Goal: Task Accomplishment & Management: Use online tool/utility

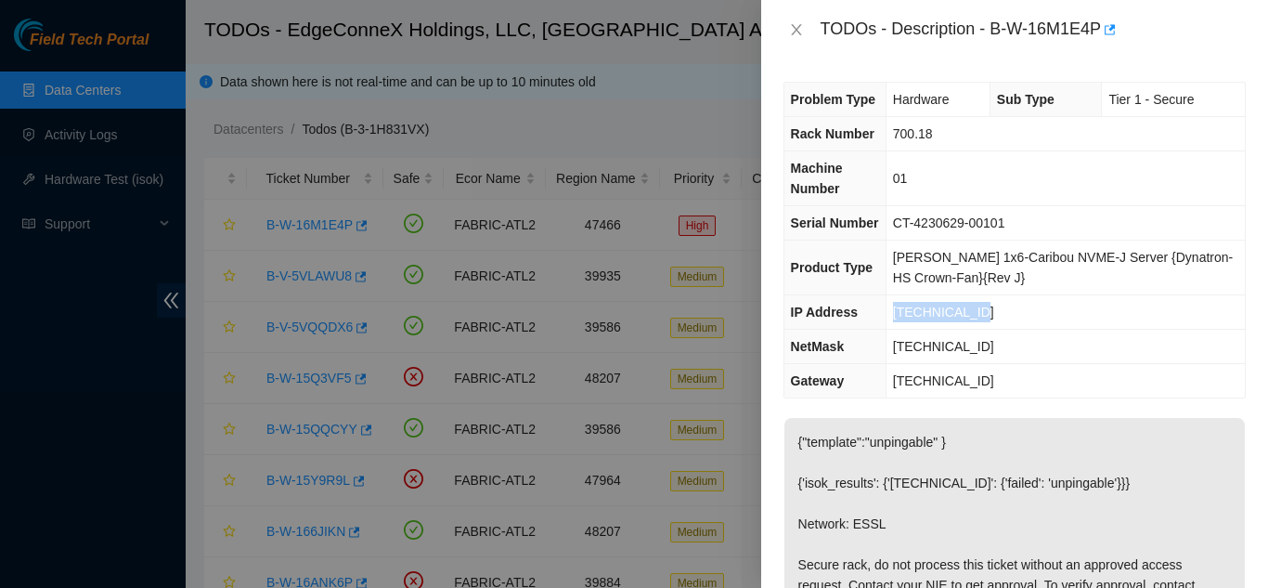
drag, startPoint x: 993, startPoint y: 302, endPoint x: 897, endPoint y: 313, distance: 97.2
click at [897, 313] on td "[TECHNICAL_ID]" at bounding box center [1065, 312] width 359 height 34
copy span "[TECHNICAL_ID]"
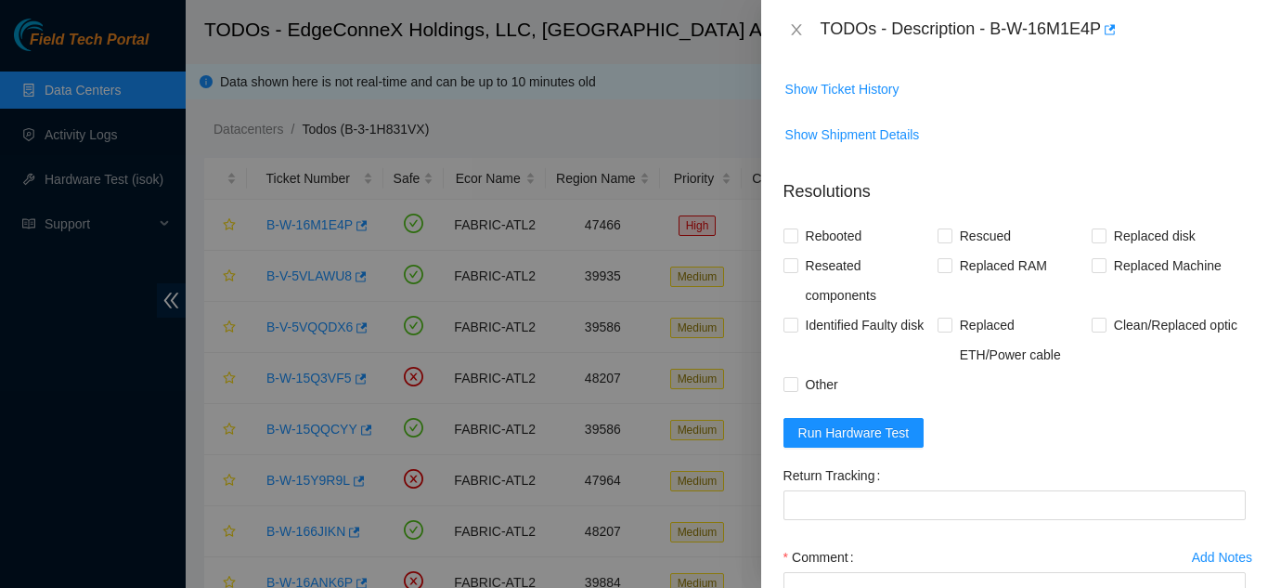
scroll to position [809, 0]
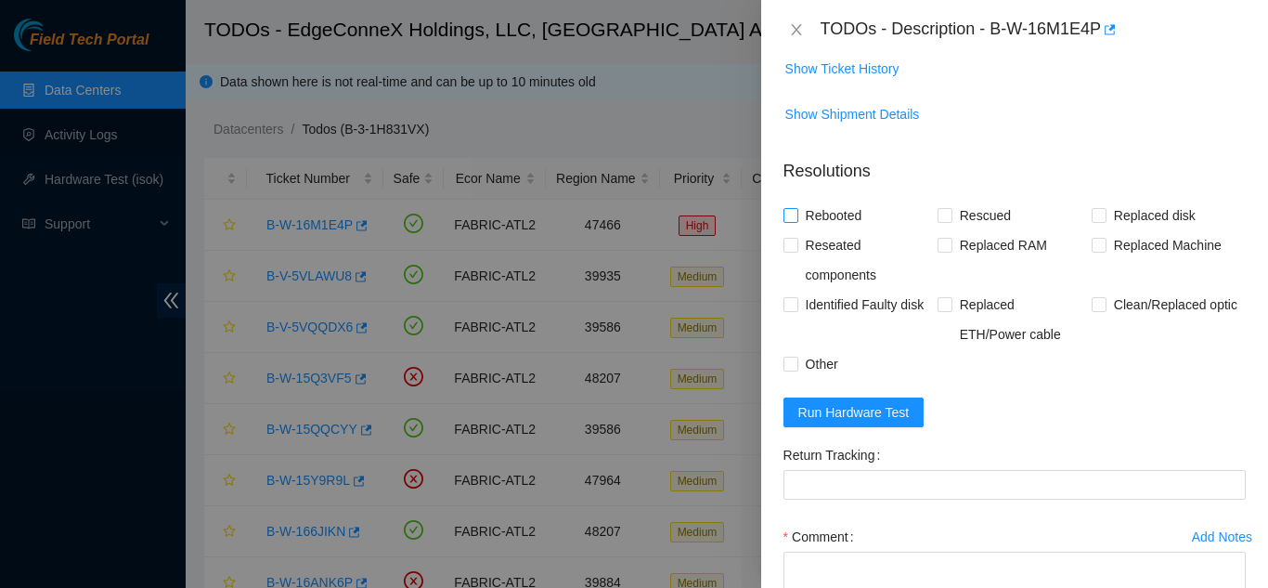
click at [786, 230] on label "Rebooted" at bounding box center [826, 216] width 86 height 30
click at [786, 221] on input "Rebooted" at bounding box center [789, 214] width 13 height 13
checkbox input "true"
drag, startPoint x: 924, startPoint y: 255, endPoint x: 955, endPoint y: 259, distance: 31.8
click at [955, 259] on div "Rebooted Rescued Replaced disk Reseated components Replaced RAM Replaced Machin…" at bounding box center [1014, 290] width 462 height 178
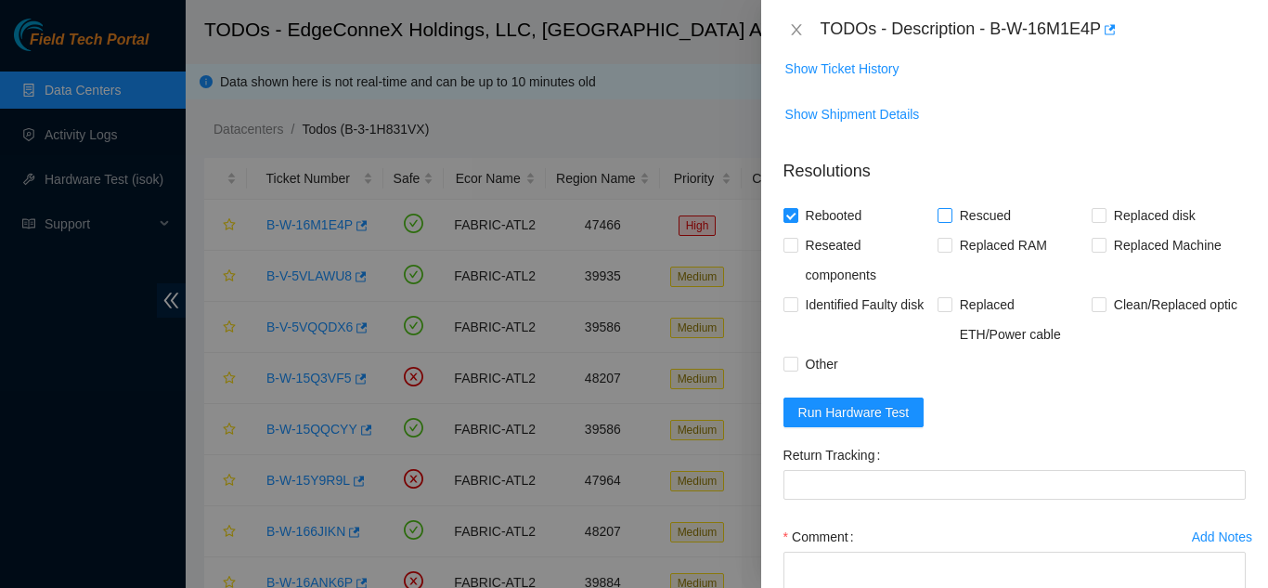
click at [955, 230] on span "Rescued" at bounding box center [985, 216] width 66 height 30
click at [951, 221] on input "Rescued" at bounding box center [944, 214] width 13 height 13
checkbox input "true"
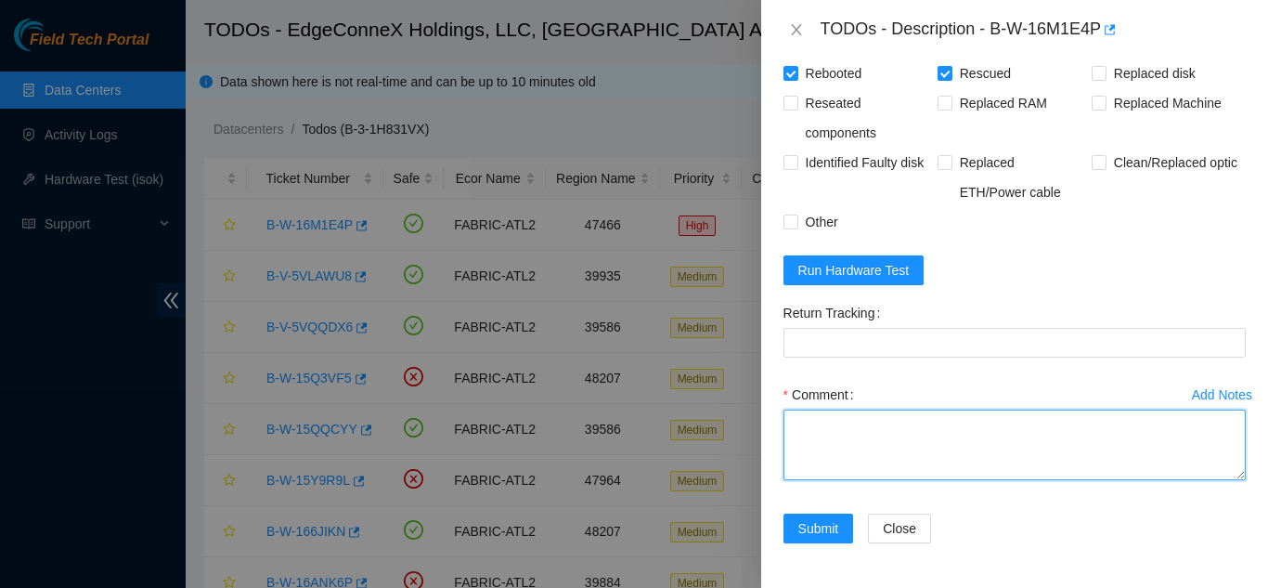
click at [848, 457] on textarea "Comment" at bounding box center [1014, 444] width 462 height 71
paste textarea "23.42.149.196 : passed: ok"
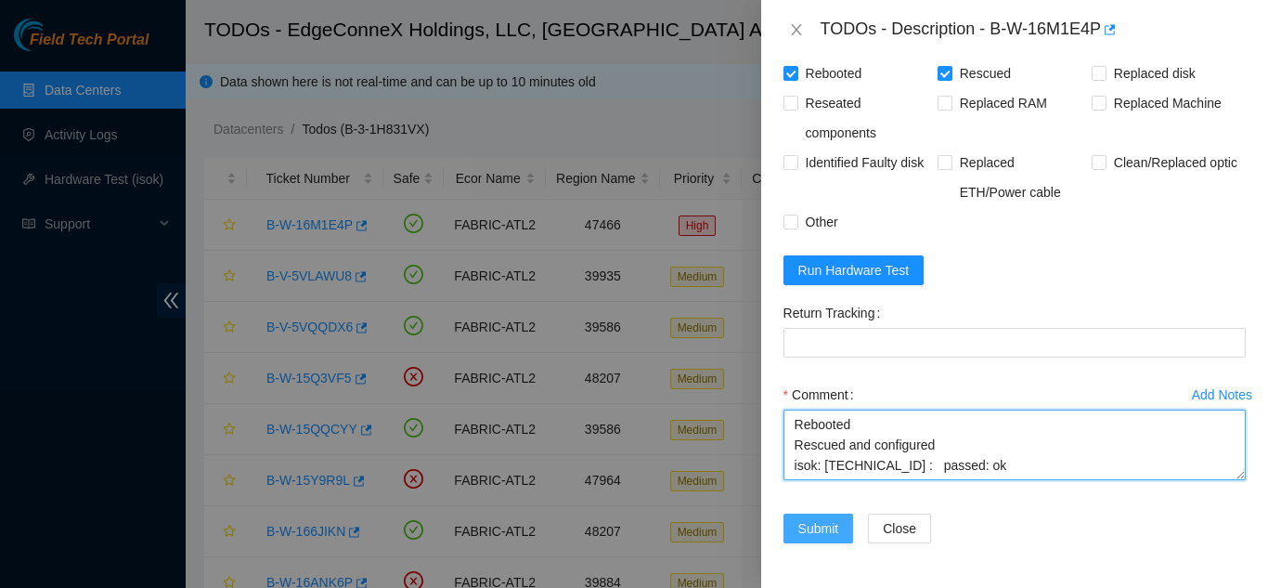
type textarea "Rebooted Rescued and configured isok: 23.42.149.196 : passed: ok"
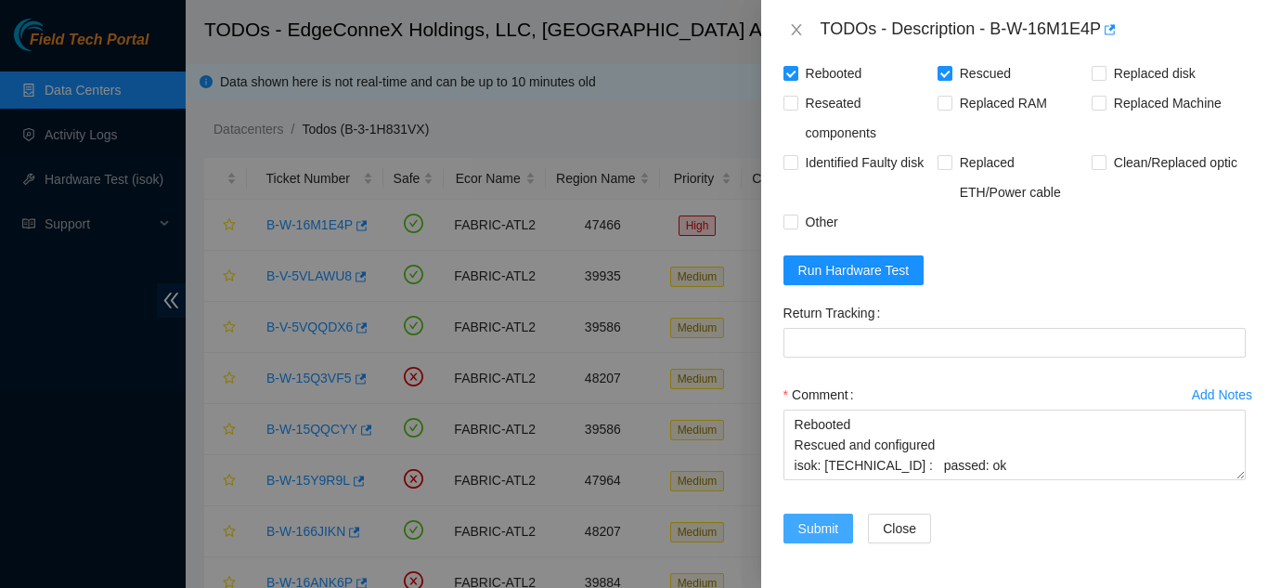
click at [819, 537] on span "Submit" at bounding box center [818, 528] width 41 height 20
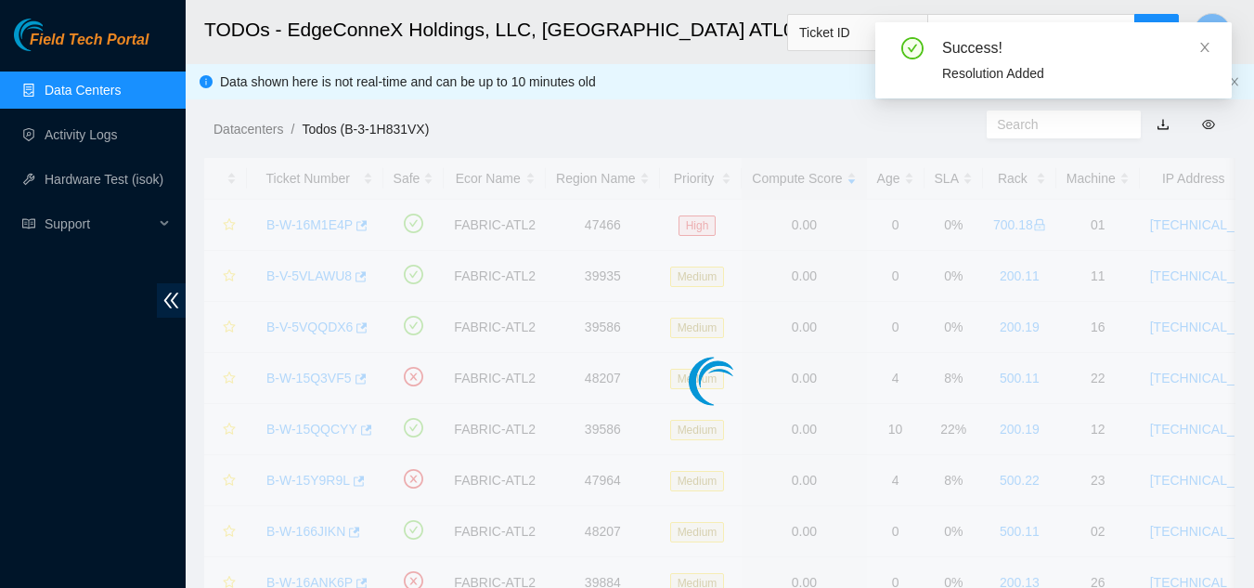
scroll to position [569, 0]
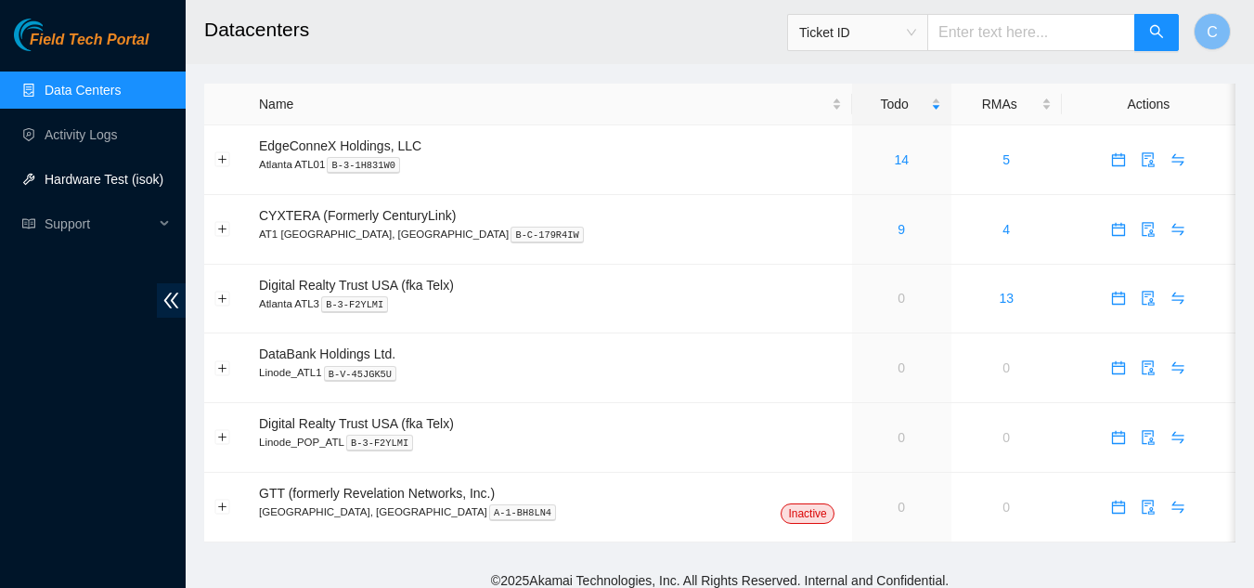
click at [74, 181] on link "Hardware Test (isok)" at bounding box center [104, 179] width 119 height 15
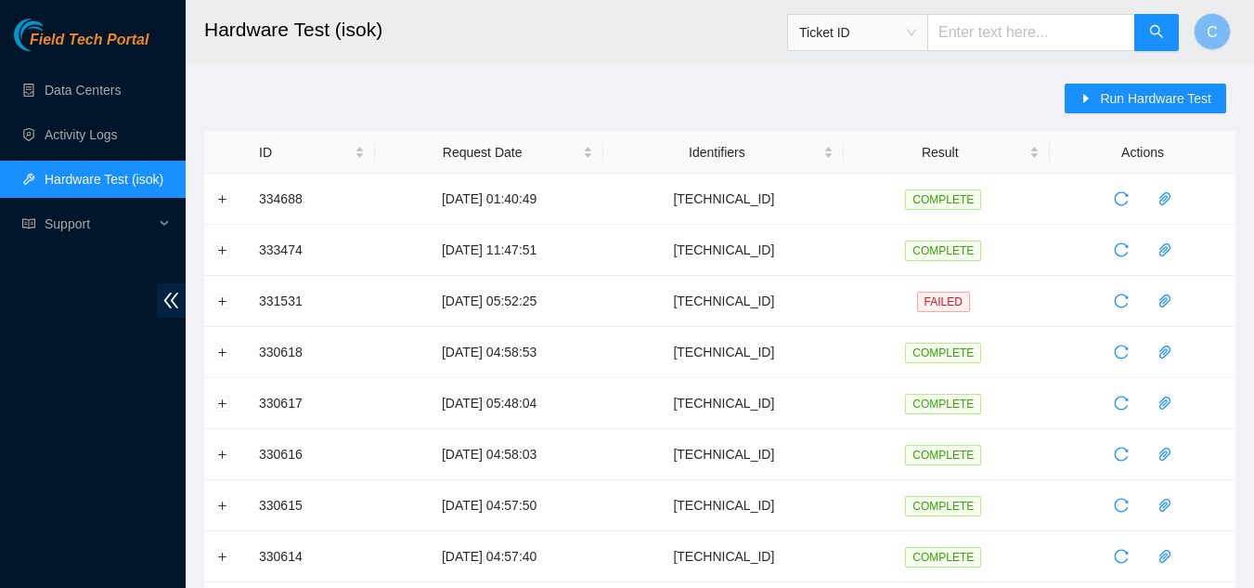
click at [1129, 120] on div "Run Hardware Test" at bounding box center [1150, 108] width 171 height 48
click at [1126, 108] on span "Run Hardware Test" at bounding box center [1155, 98] width 111 height 20
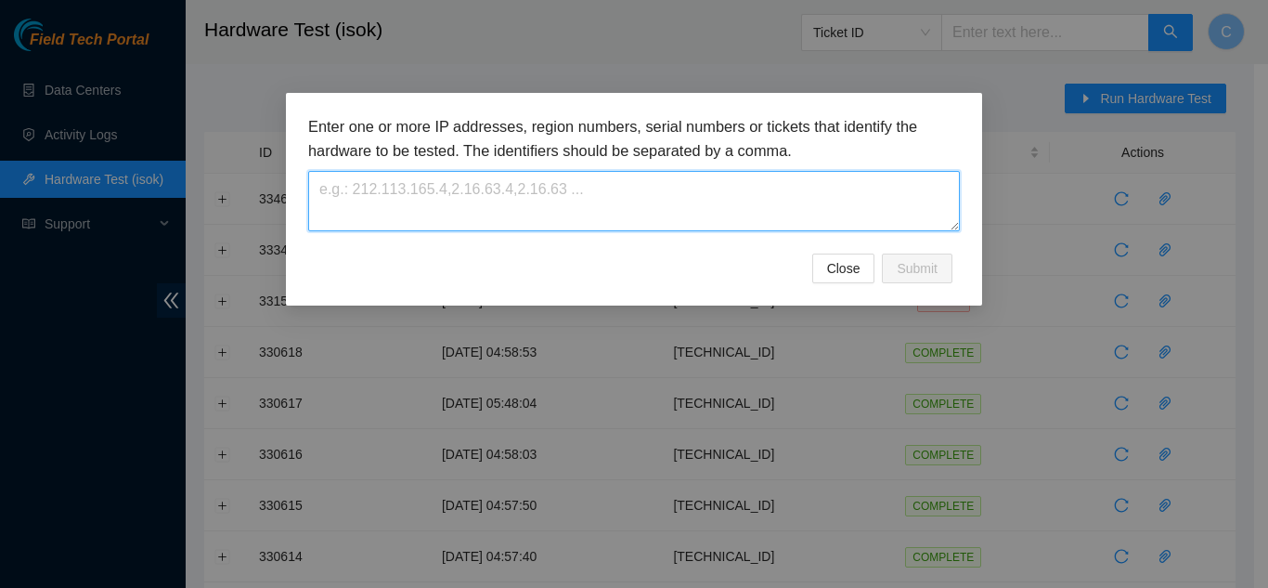
click at [783, 205] on textarea at bounding box center [634, 201] width 652 height 60
paste textarea "[TECHNICAL_ID]"
type textarea "[TECHNICAL_ID]"
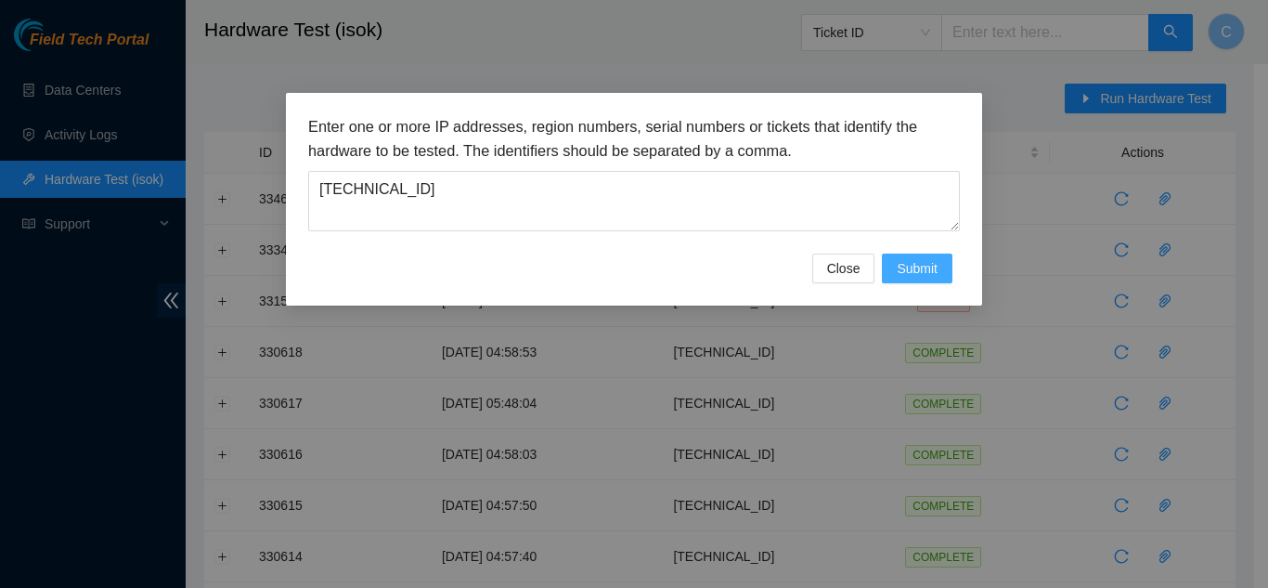
click at [931, 262] on span "Submit" at bounding box center [917, 268] width 41 height 20
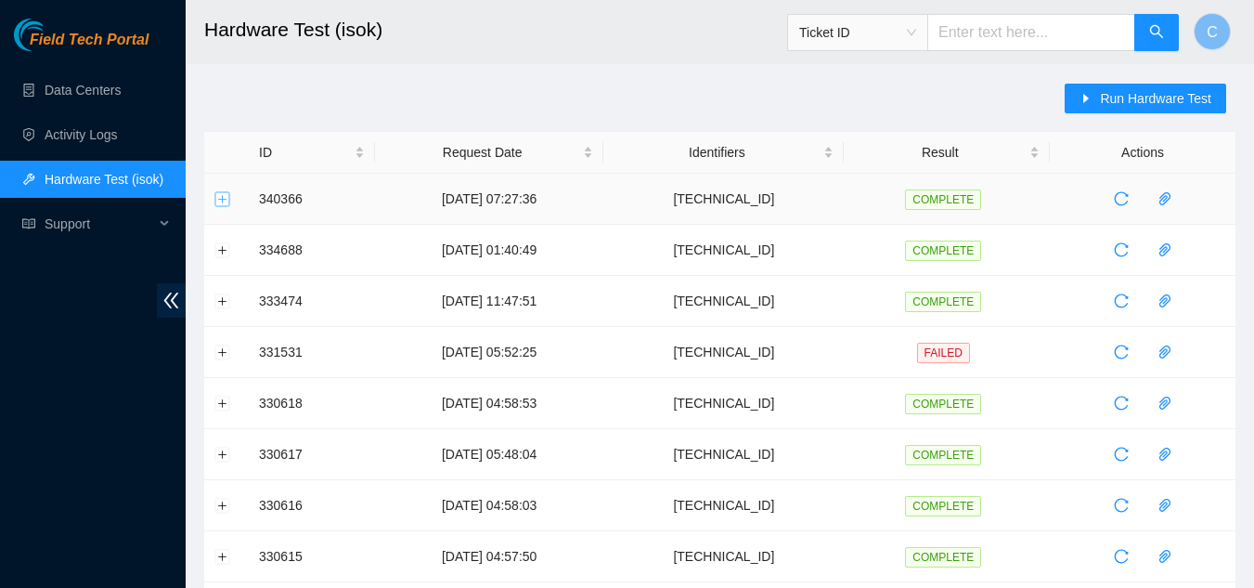
click at [224, 200] on button "Expand row" at bounding box center [222, 198] width 15 height 15
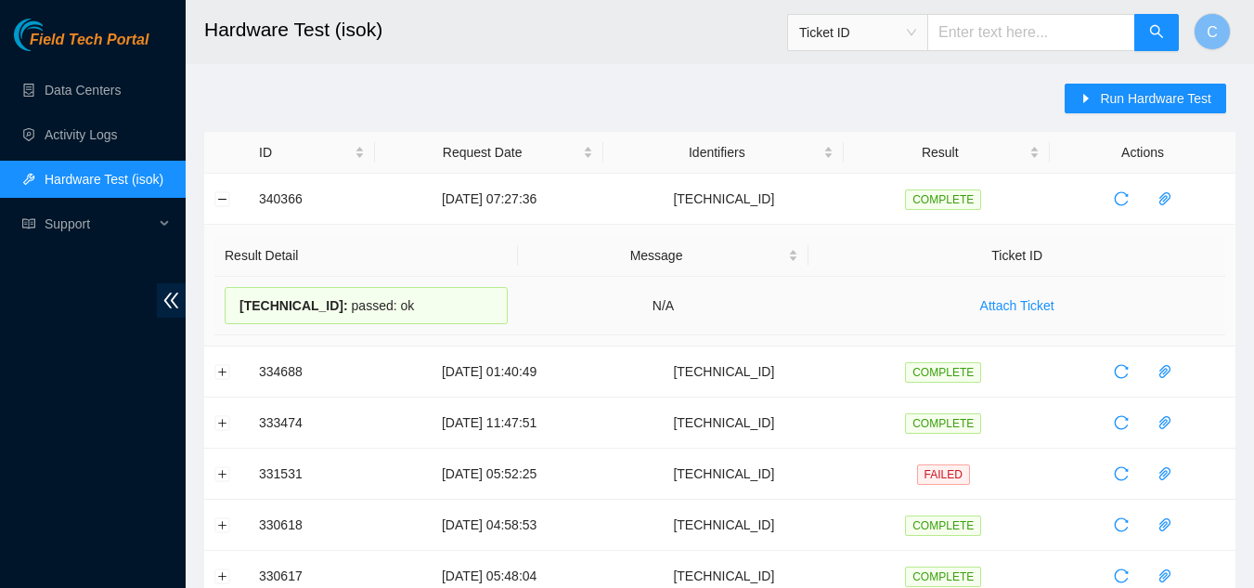
click at [240, 306] on span "[TECHNICAL_ID] :" at bounding box center [294, 305] width 109 height 15
drag, startPoint x: 240, startPoint y: 306, endPoint x: 416, endPoint y: 314, distance: 176.5
click at [416, 314] on div "[TECHNICAL_ID] : passed: ok" at bounding box center [366, 305] width 283 height 37
copy div "[TECHNICAL_ID] : passed: ok"
